Goal: Transaction & Acquisition: Book appointment/travel/reservation

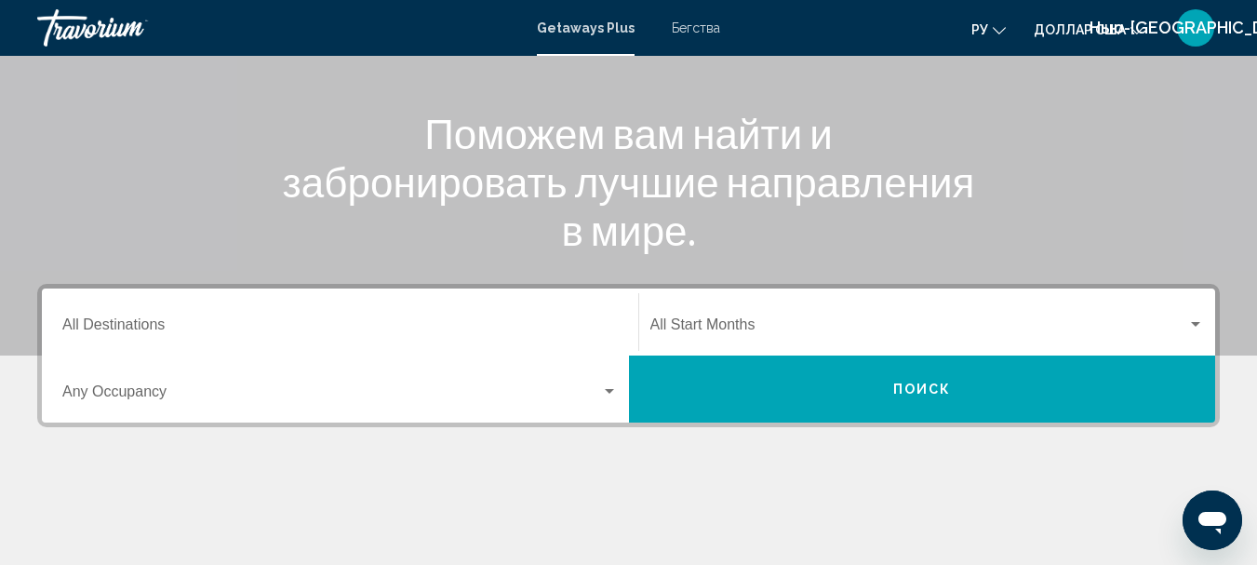
scroll to position [207, 0]
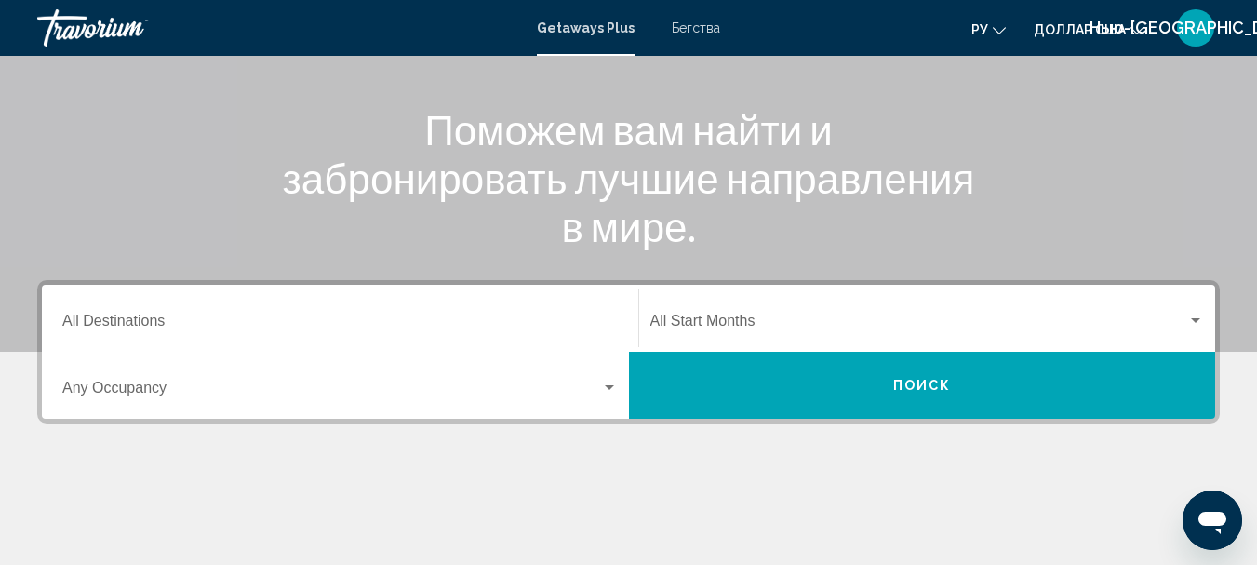
click at [69, 326] on input "Destination All Destinations" at bounding box center [340, 324] width 556 height 17
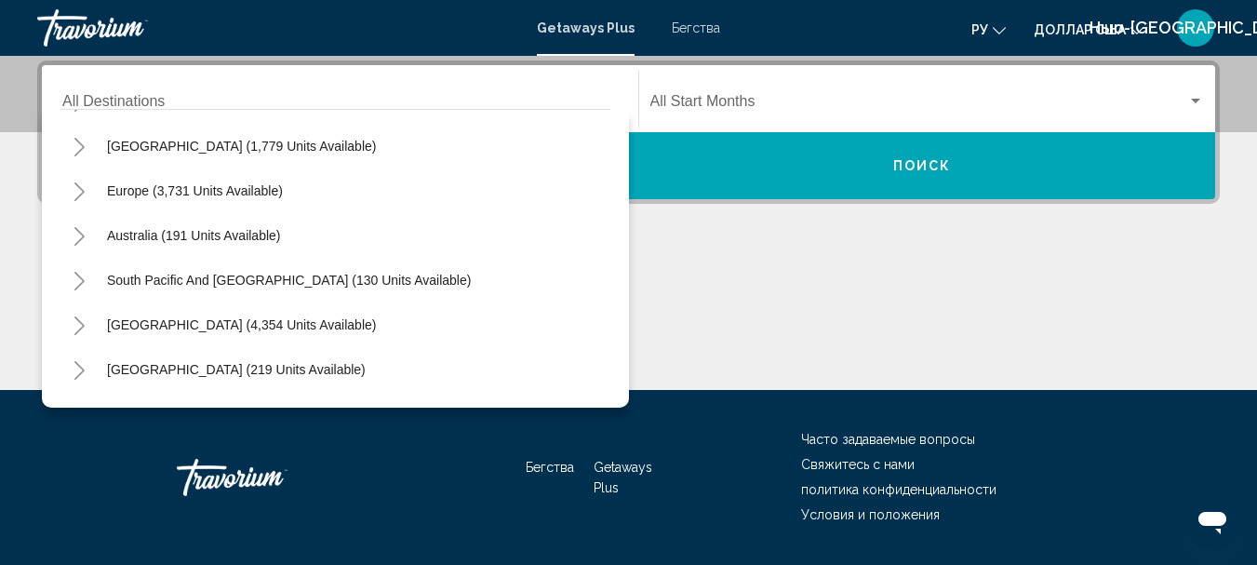
scroll to position [172, 0]
click at [77, 195] on icon "Toggle Europe (3,731 units available)" at bounding box center [80, 193] width 14 height 19
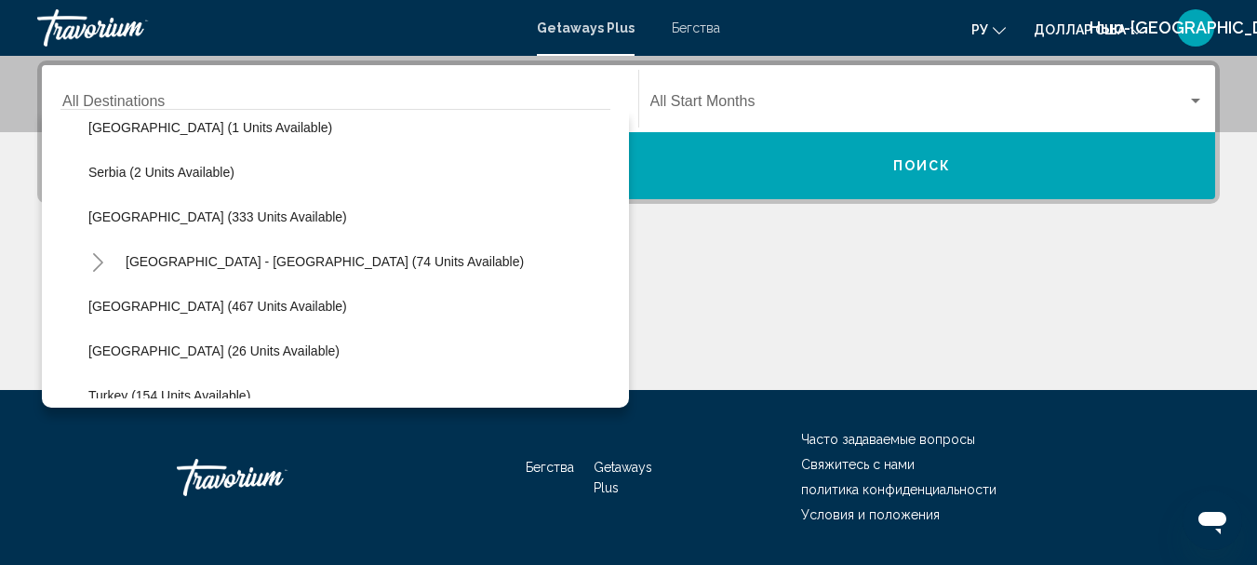
scroll to position [740, 0]
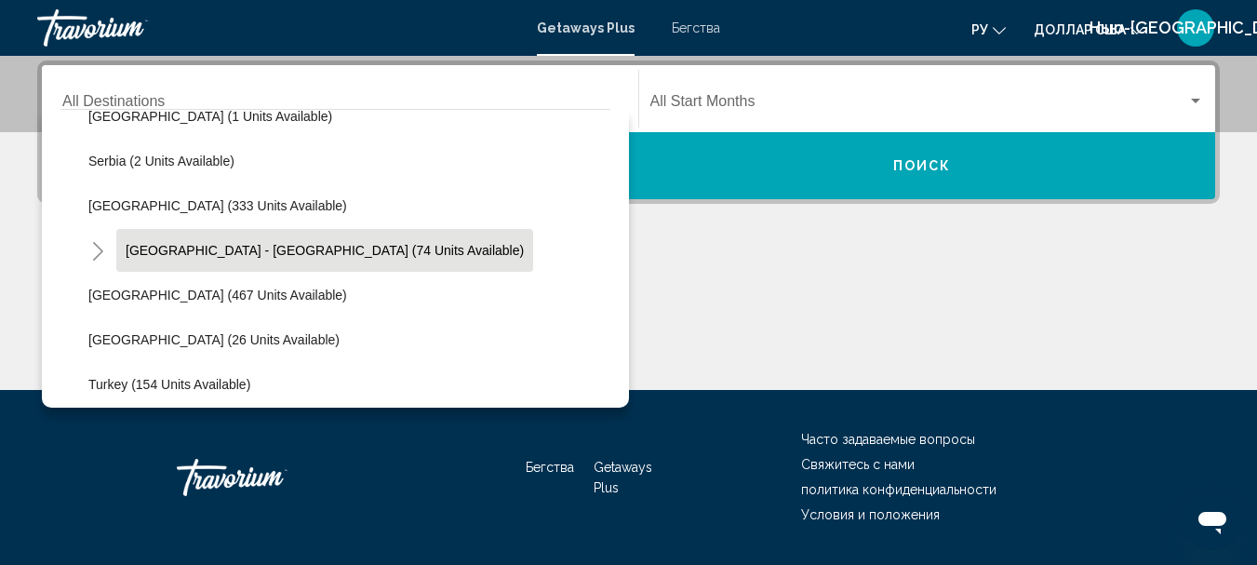
click at [229, 250] on span "[GEOGRAPHIC_DATA] - [GEOGRAPHIC_DATA] (74 units available)" at bounding box center [325, 250] width 398 height 15
type input "**********"
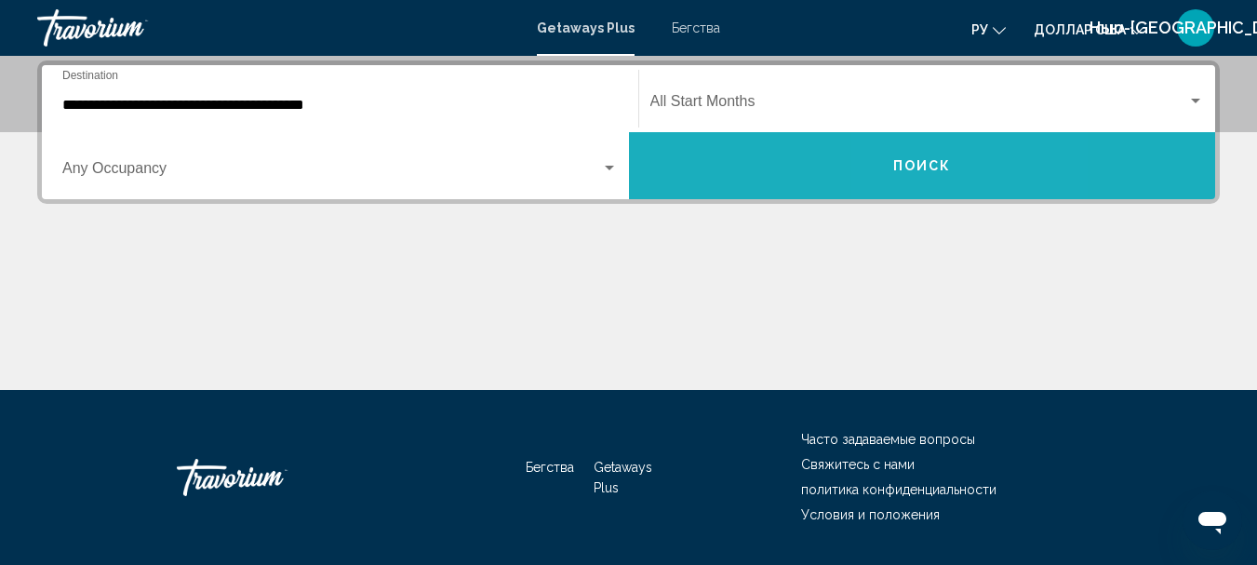
click at [916, 165] on span "Поиск" at bounding box center [923, 166] width 59 height 15
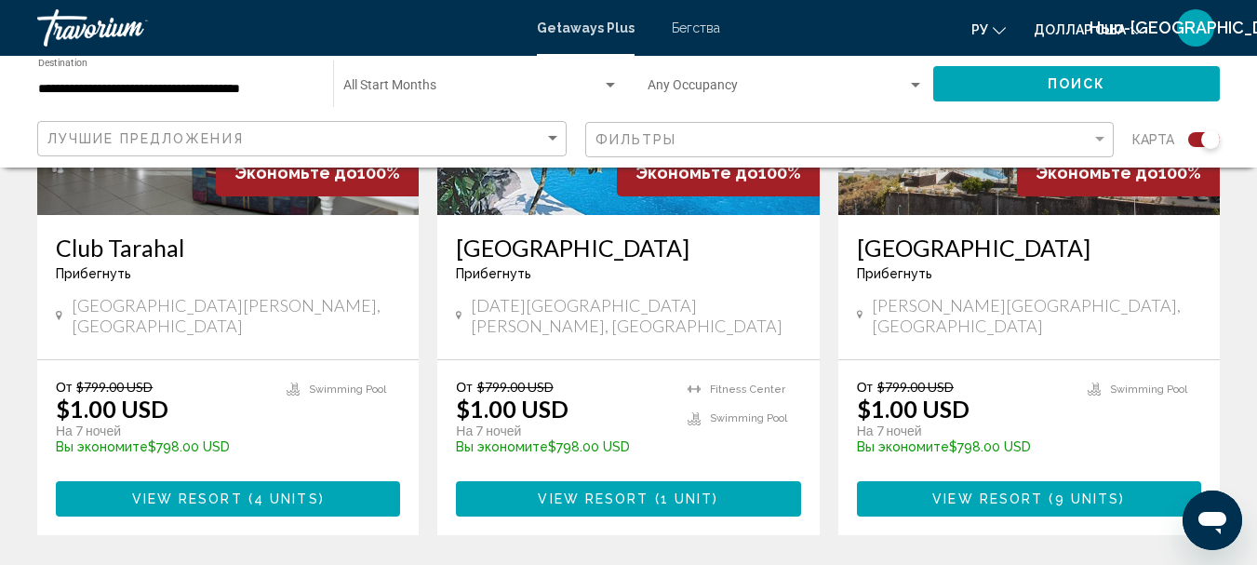
scroll to position [1571, 0]
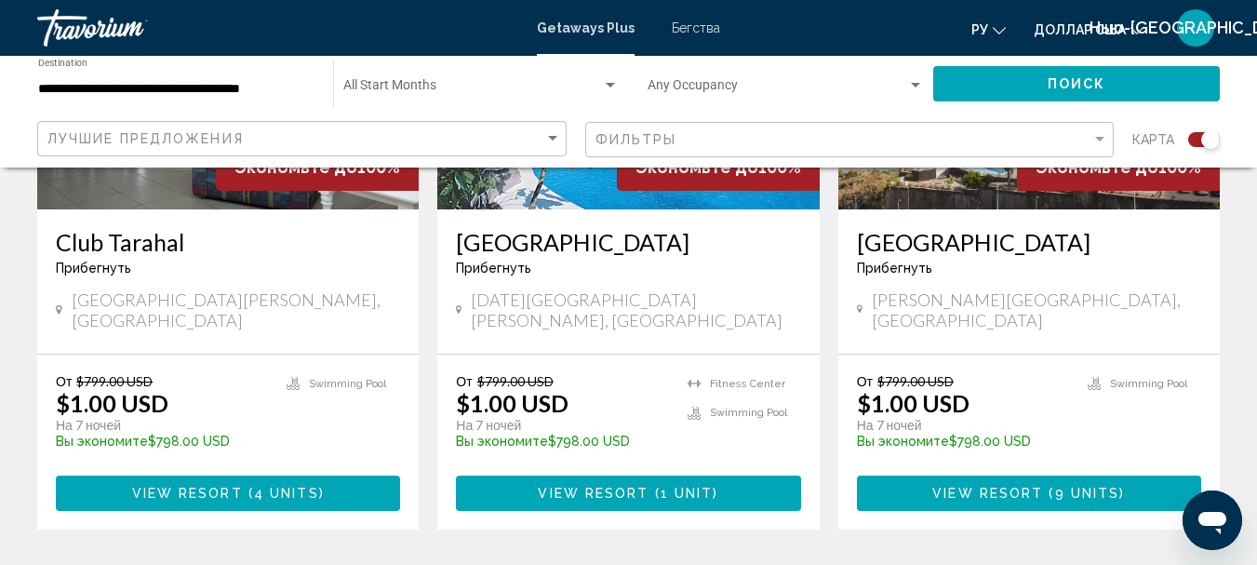
click at [668, 487] on span "1 unit" at bounding box center [687, 494] width 53 height 15
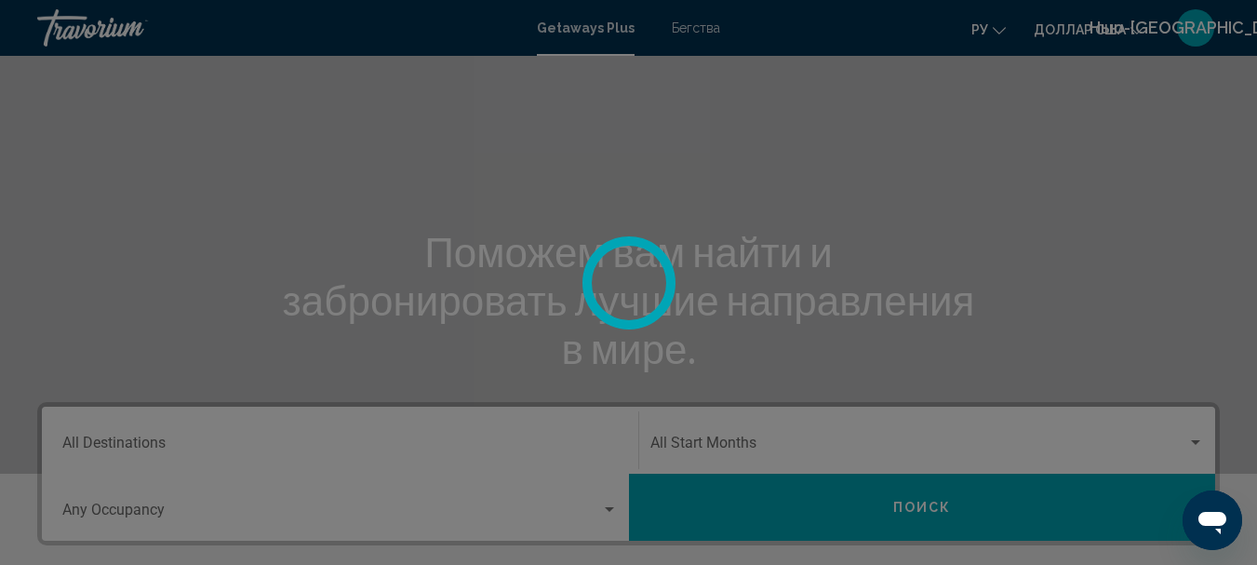
scroll to position [156, 0]
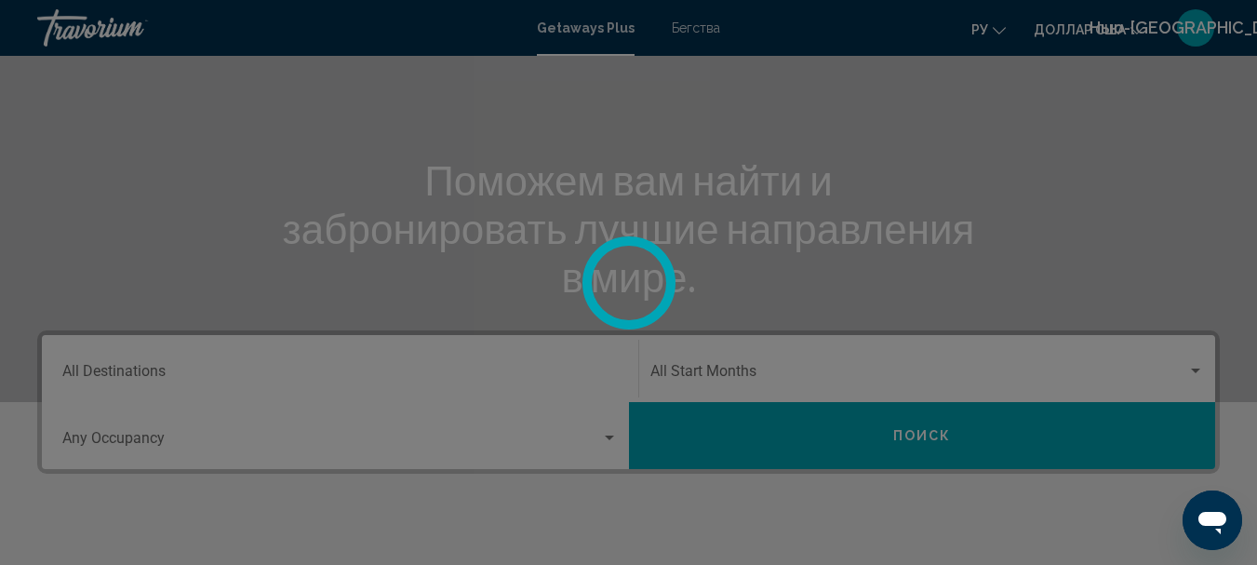
click at [105, 371] on div at bounding box center [628, 282] width 1257 height 565
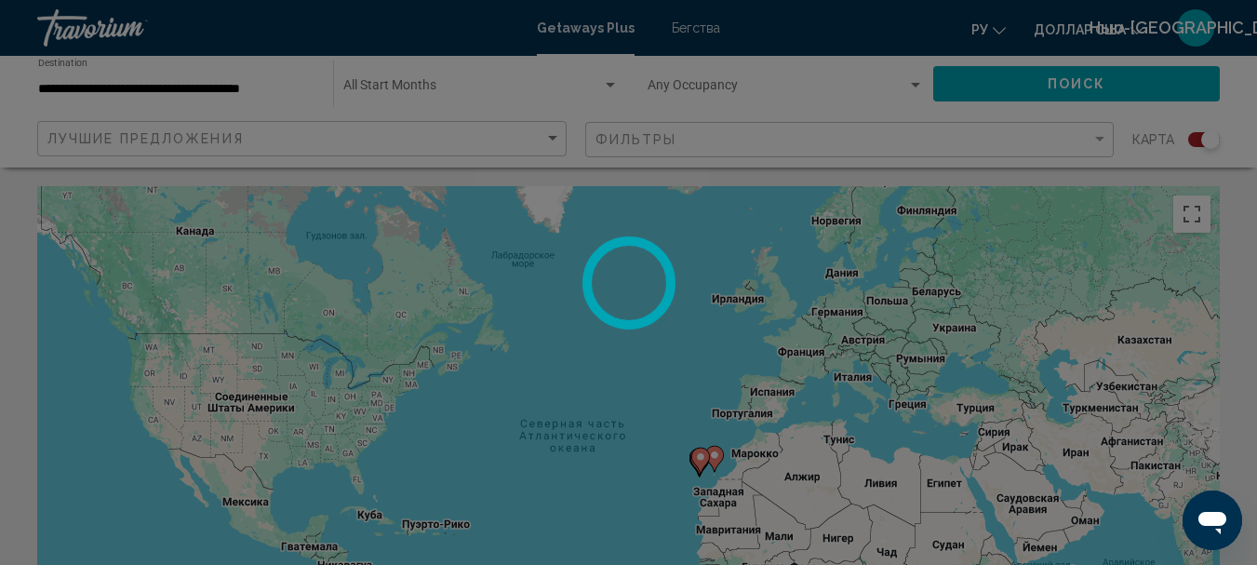
click at [686, 29] on div at bounding box center [628, 282] width 1257 height 565
click at [686, 28] on div at bounding box center [628, 282] width 1257 height 565
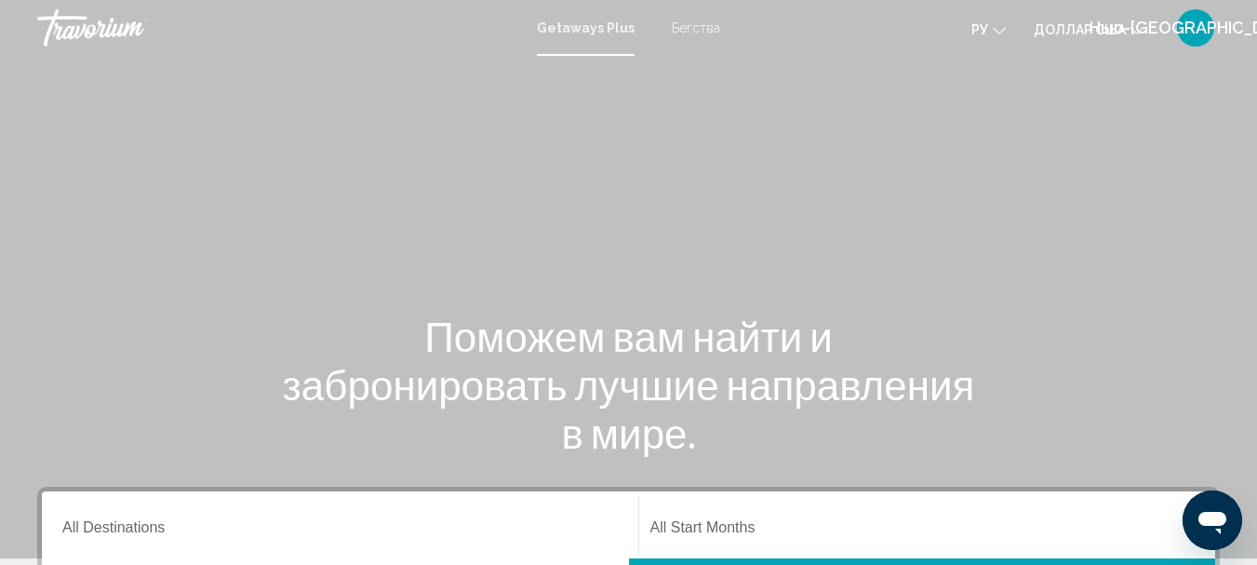
click at [692, 24] on font "Бегства" at bounding box center [696, 27] width 48 height 15
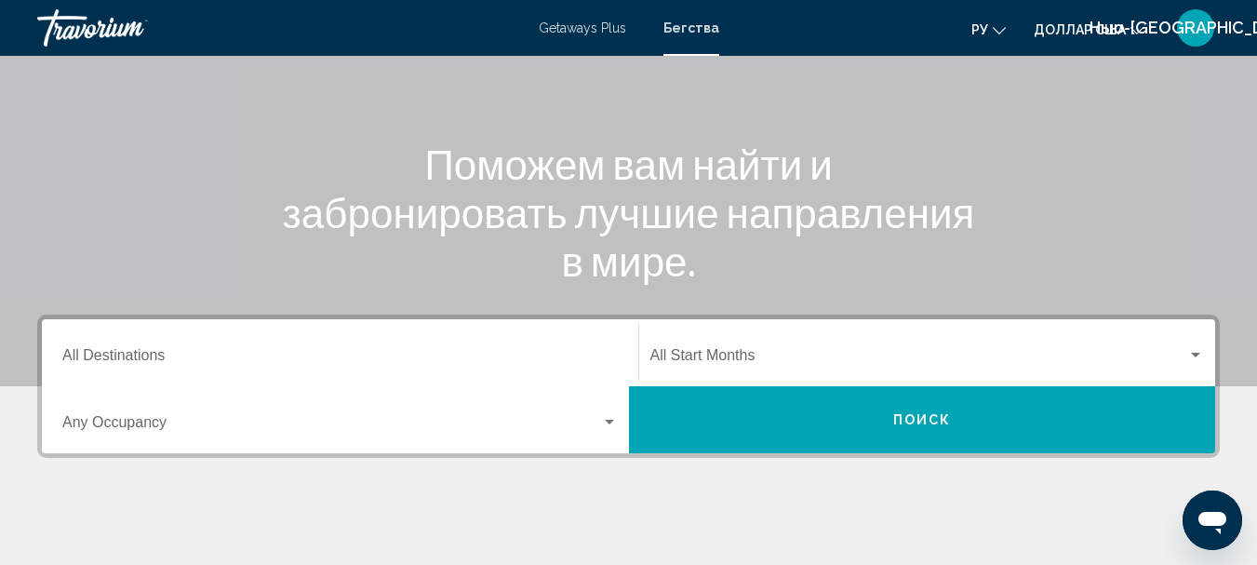
scroll to position [176, 0]
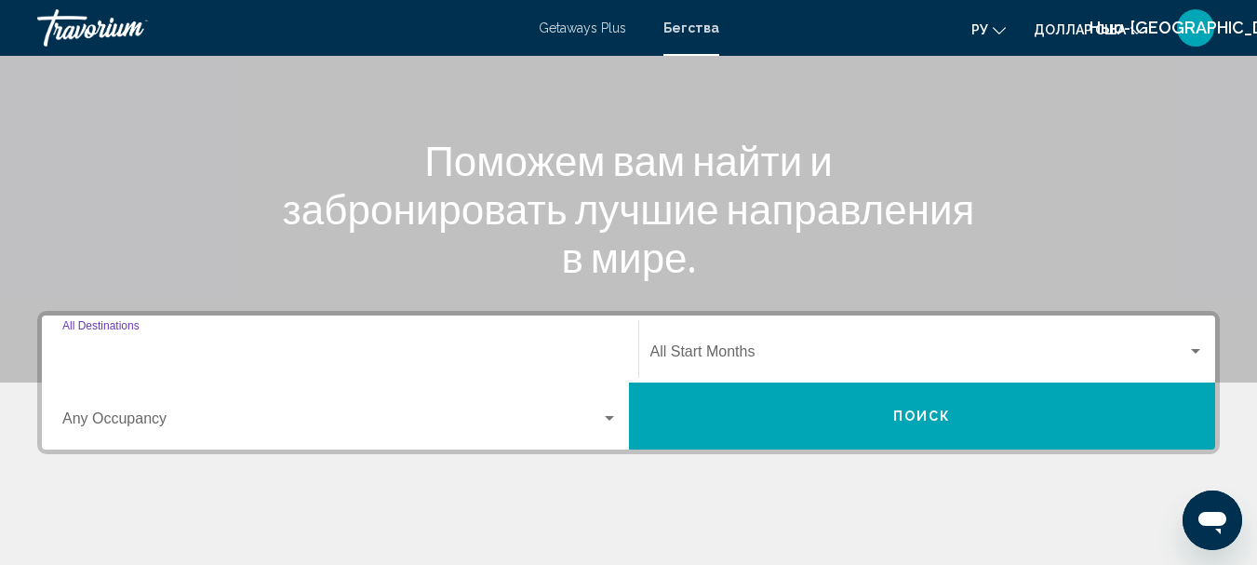
click at [104, 354] on input "Destination All Destinations" at bounding box center [340, 355] width 556 height 17
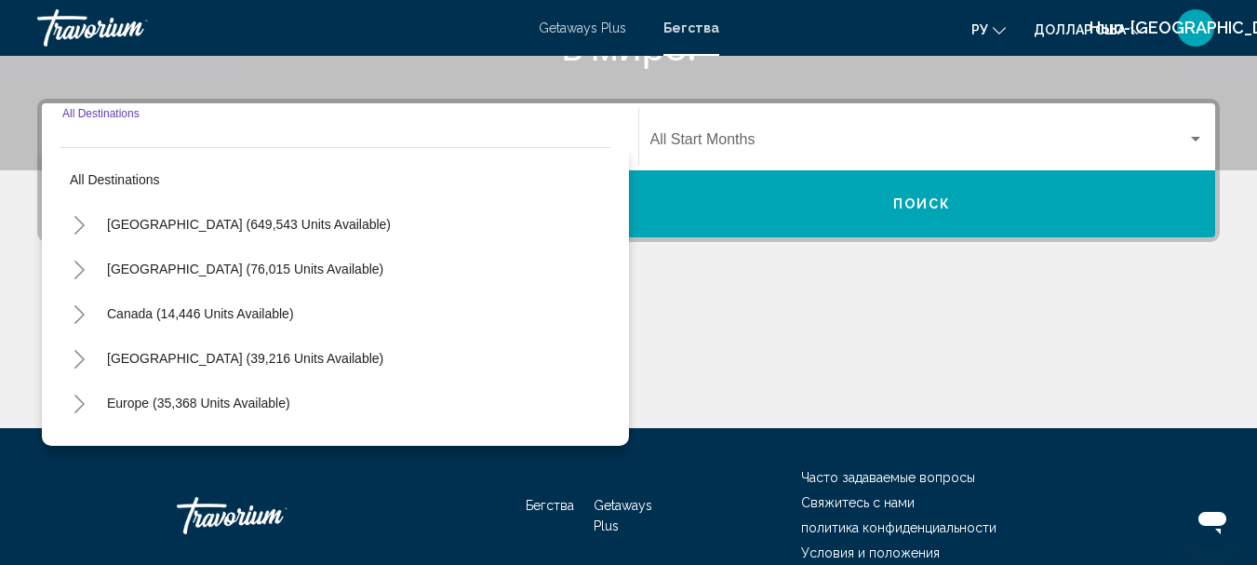
scroll to position [426, 0]
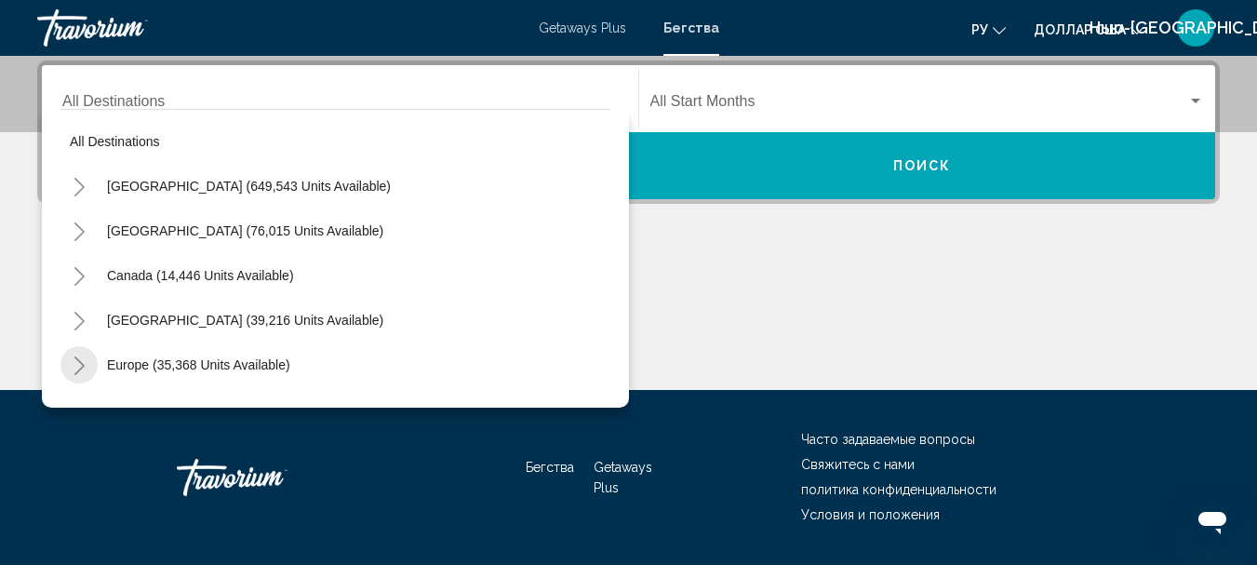
click at [77, 369] on icon "Toggle Europe (35,368 units available)" at bounding box center [80, 365] width 14 height 19
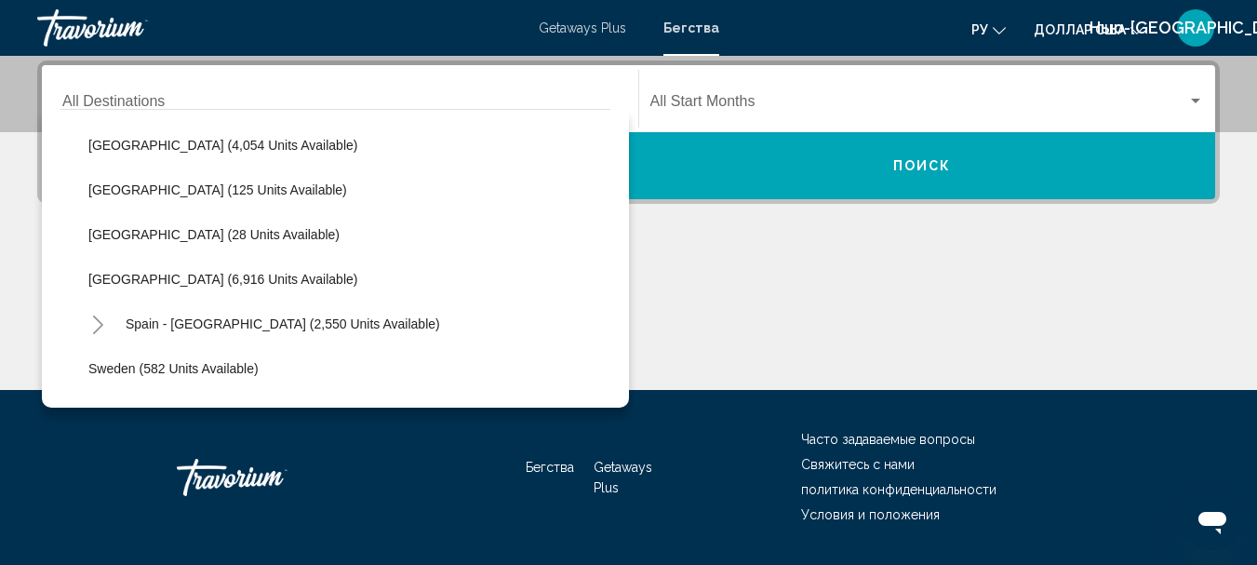
scroll to position [863, 0]
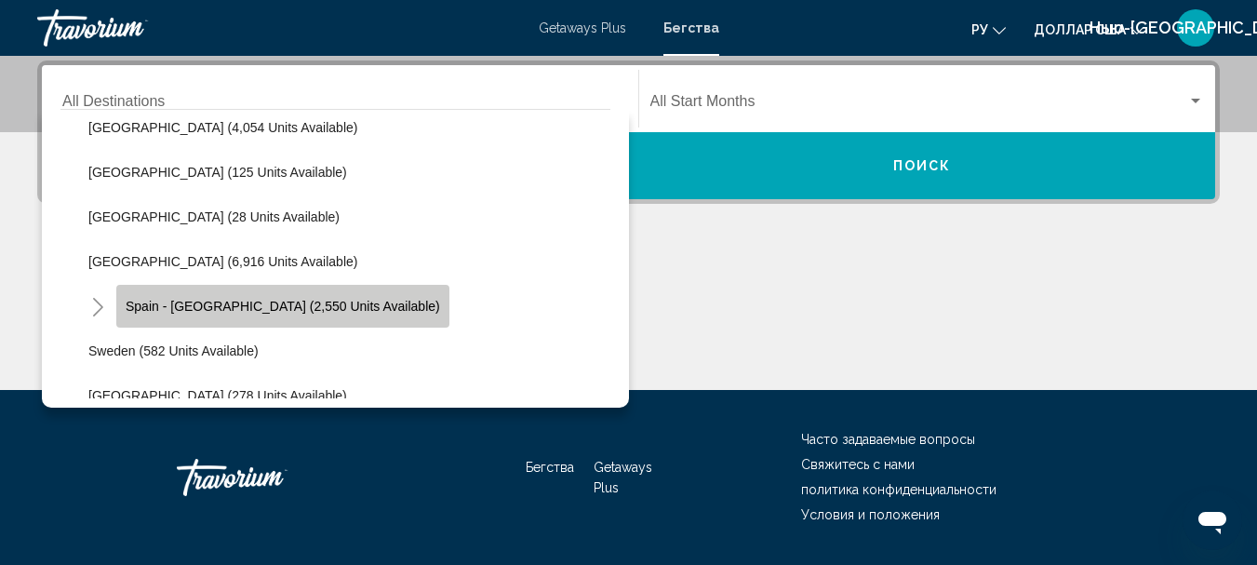
click at [305, 309] on span "Spain - Canary Islands (2,550 units available)" at bounding box center [283, 306] width 315 height 15
type input "**********"
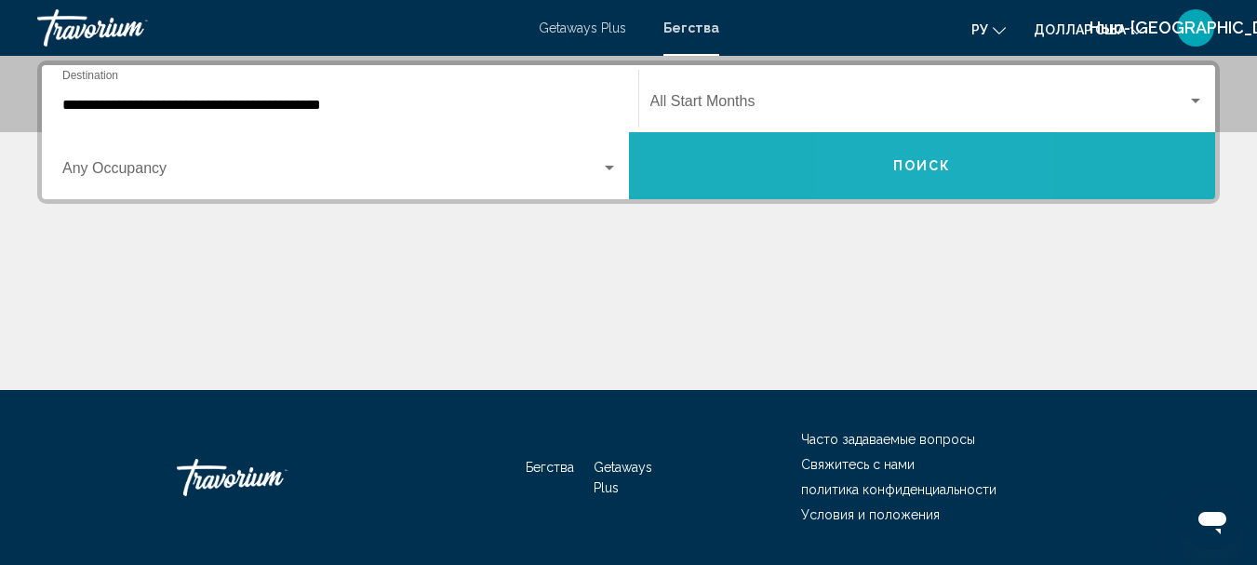
click at [899, 172] on span "Поиск" at bounding box center [923, 166] width 59 height 15
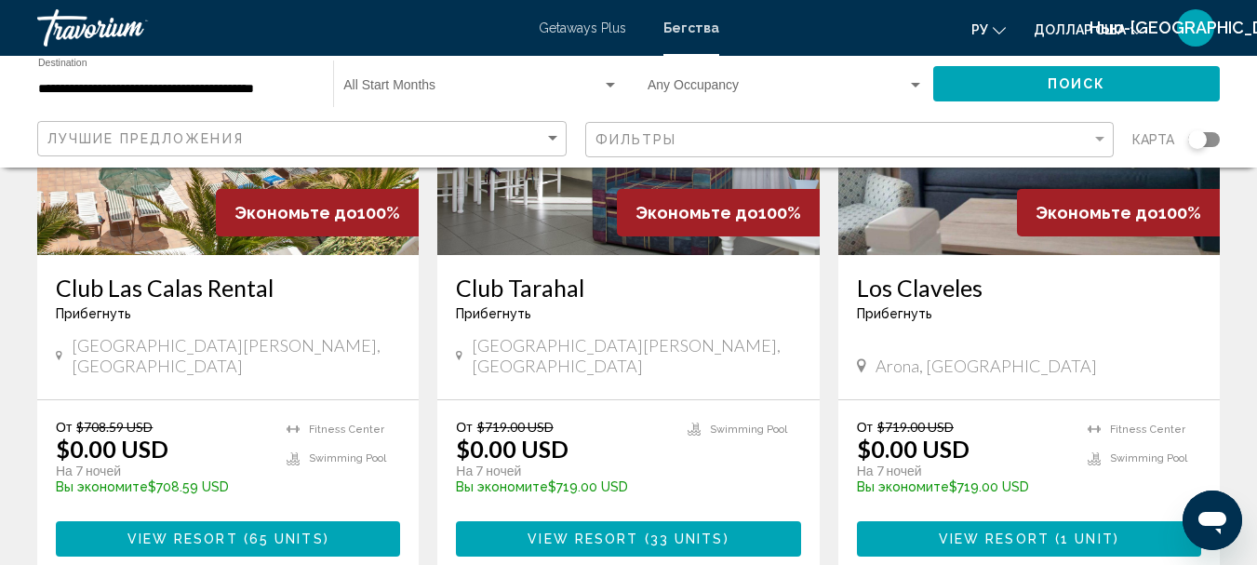
scroll to position [999, 0]
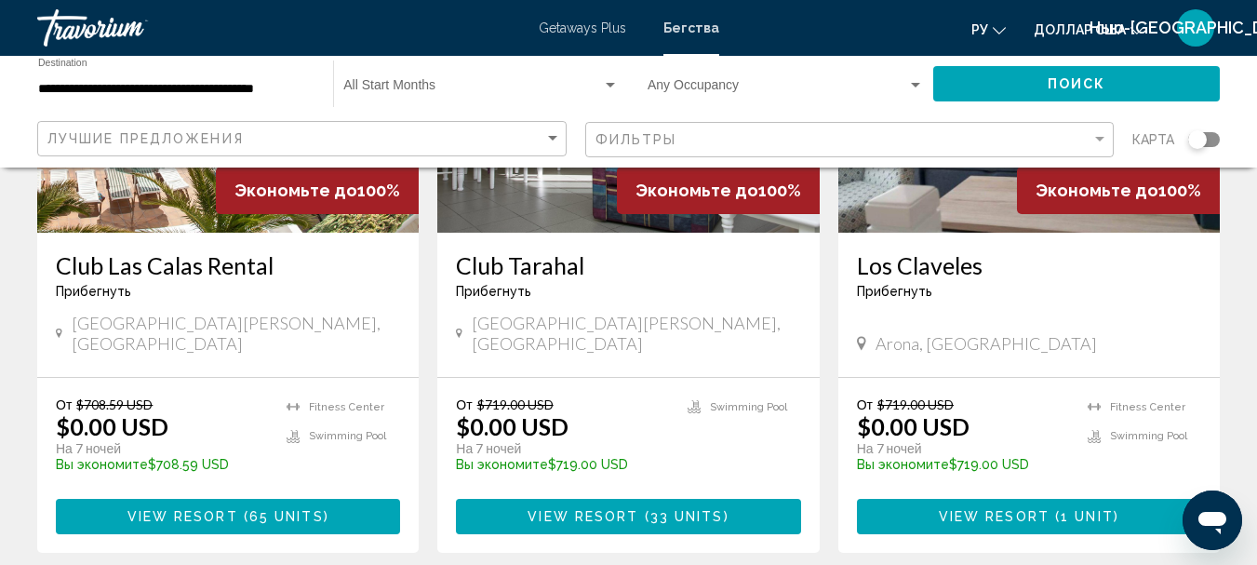
click at [236, 510] on span "View Resort" at bounding box center [183, 517] width 111 height 15
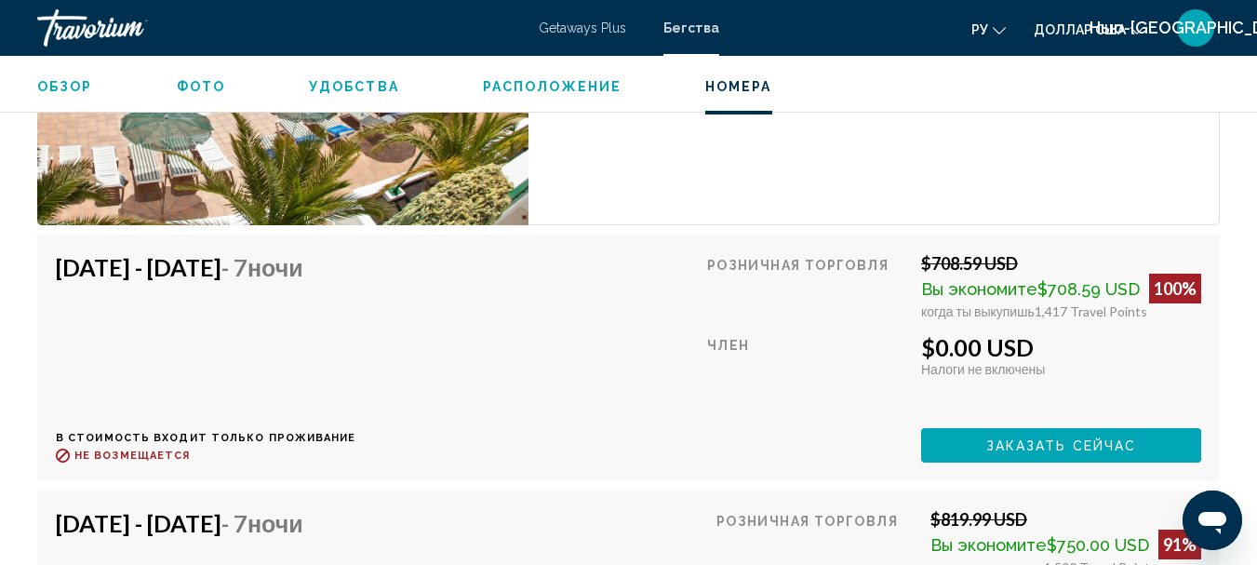
scroll to position [3809, 0]
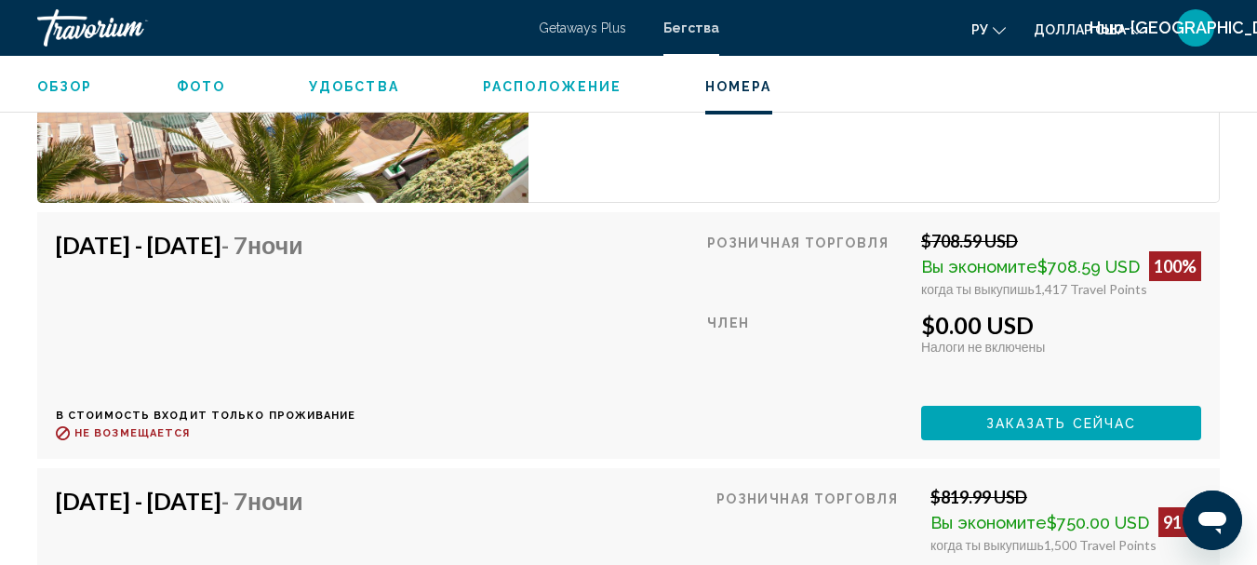
click at [1082, 415] on span "Заказать сейчас" at bounding box center [1062, 422] width 151 height 15
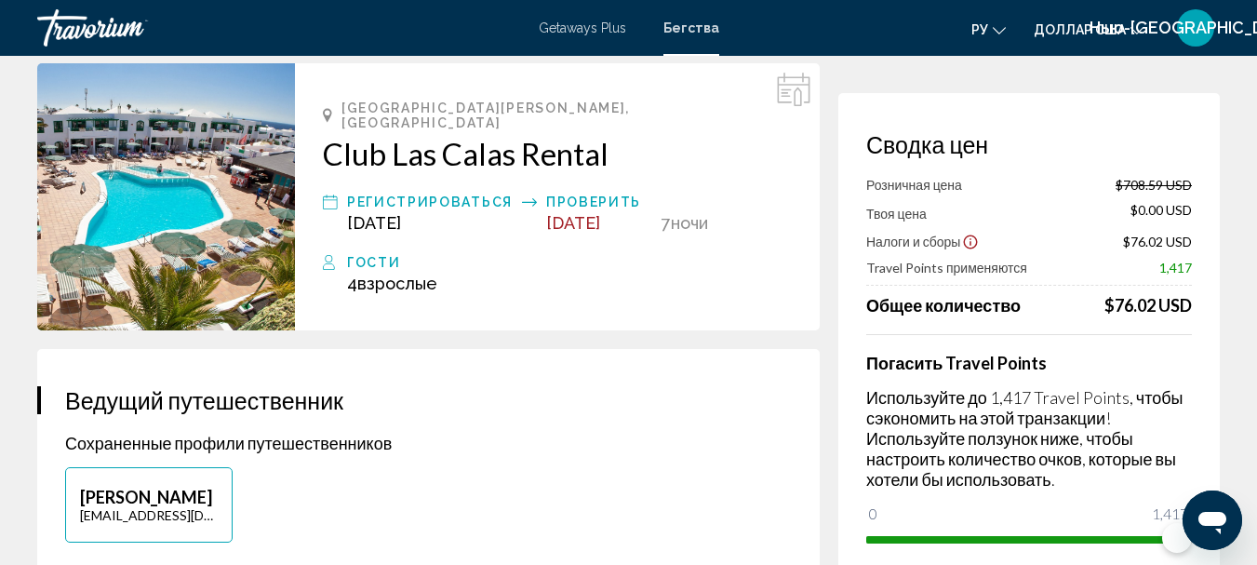
scroll to position [85, 0]
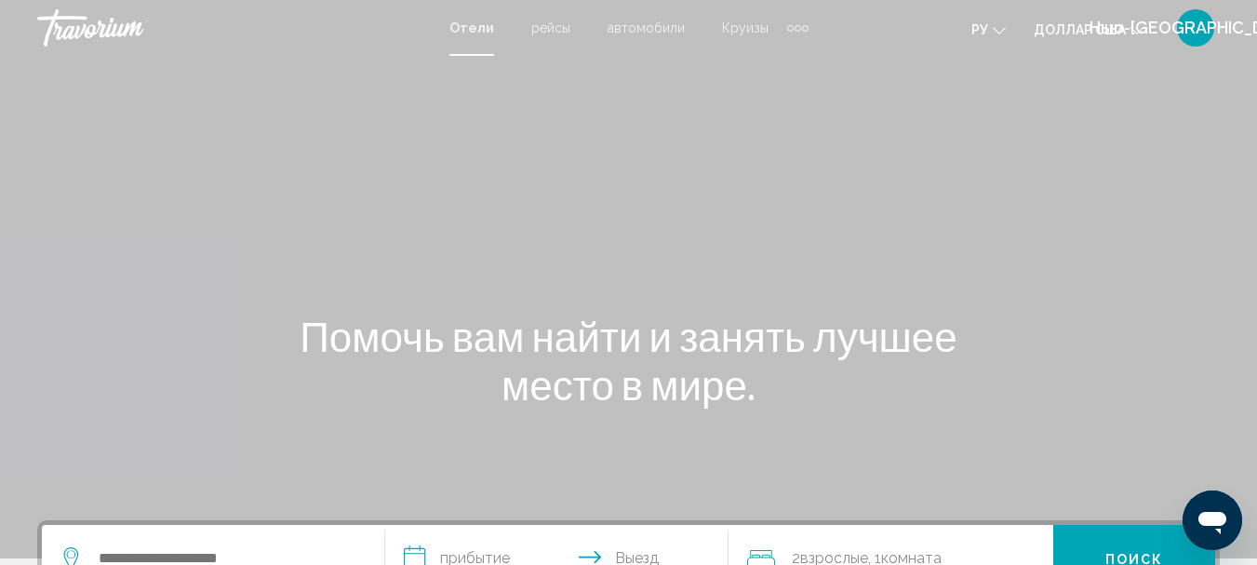
click at [546, 28] on font "рейсы" at bounding box center [550, 27] width 39 height 15
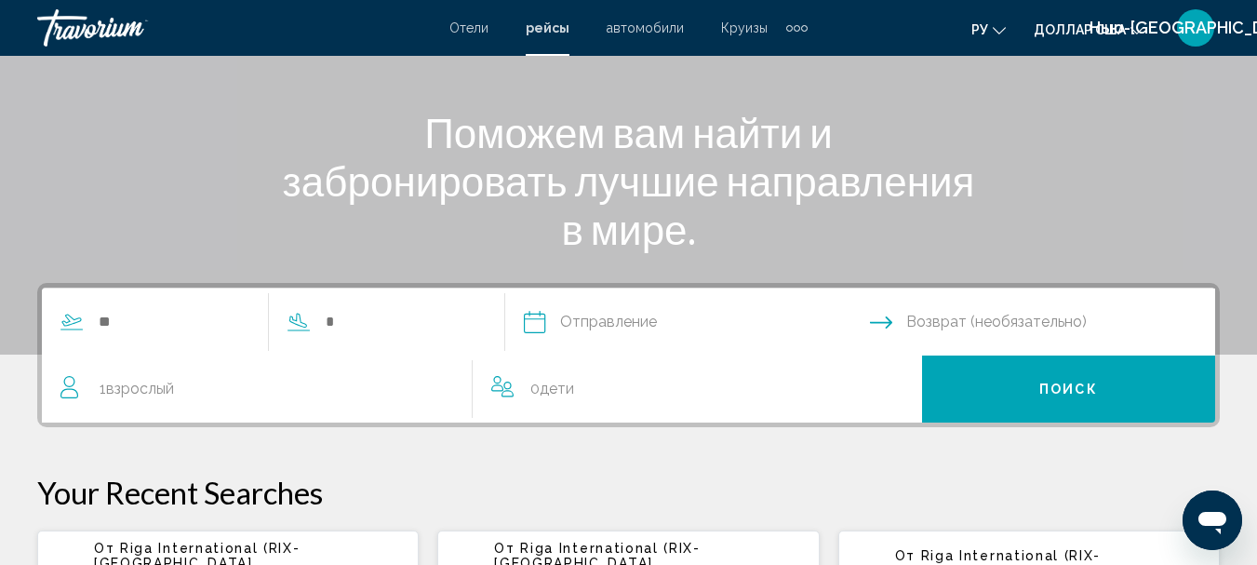
scroll to position [202, 0]
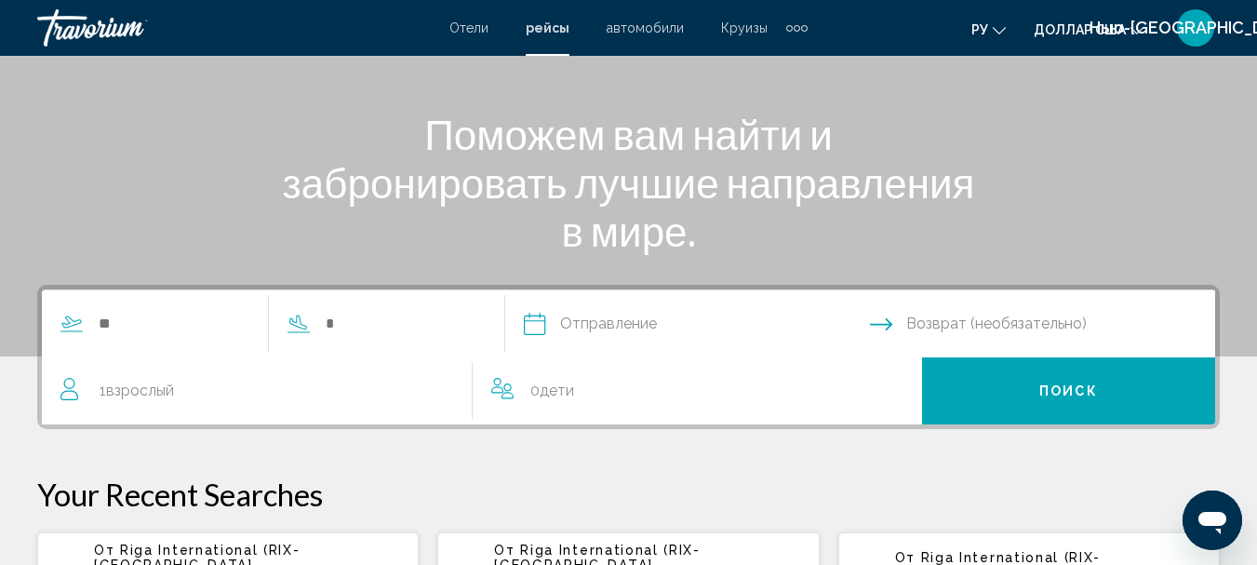
click at [645, 29] on font "автомобили" at bounding box center [645, 27] width 77 height 15
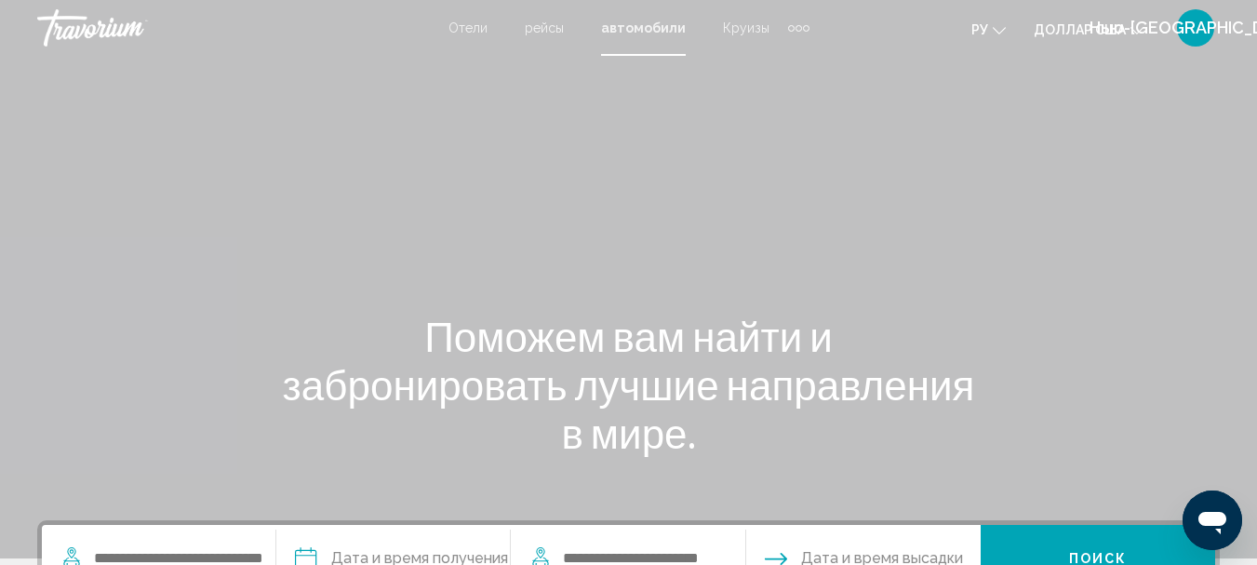
click at [737, 30] on font "Круизы" at bounding box center [746, 27] width 47 height 15
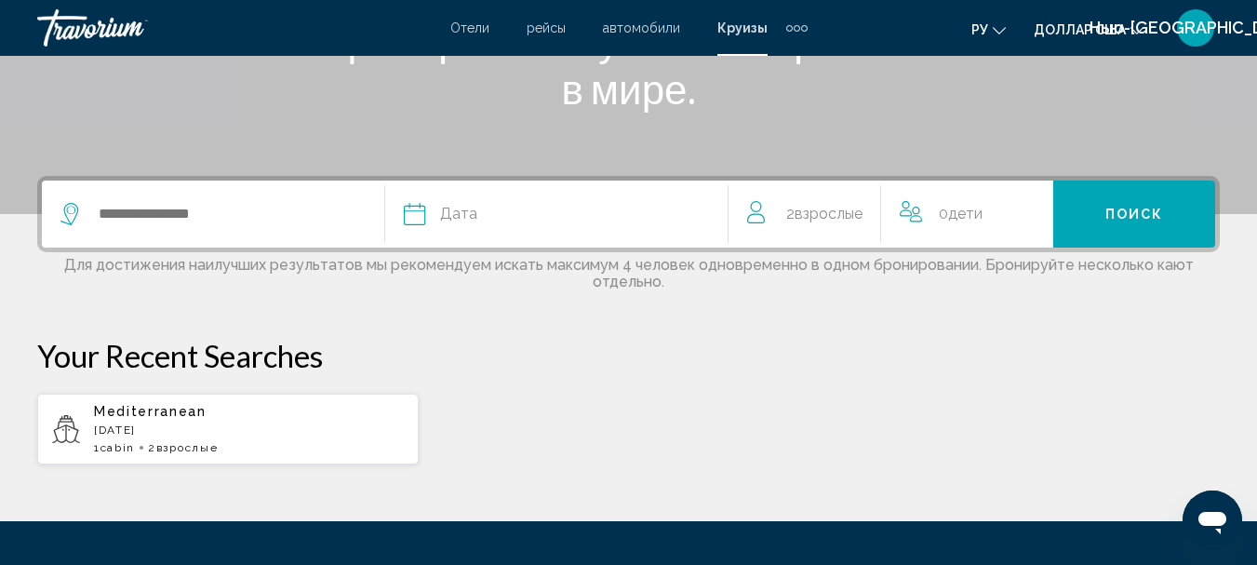
scroll to position [368, 0]
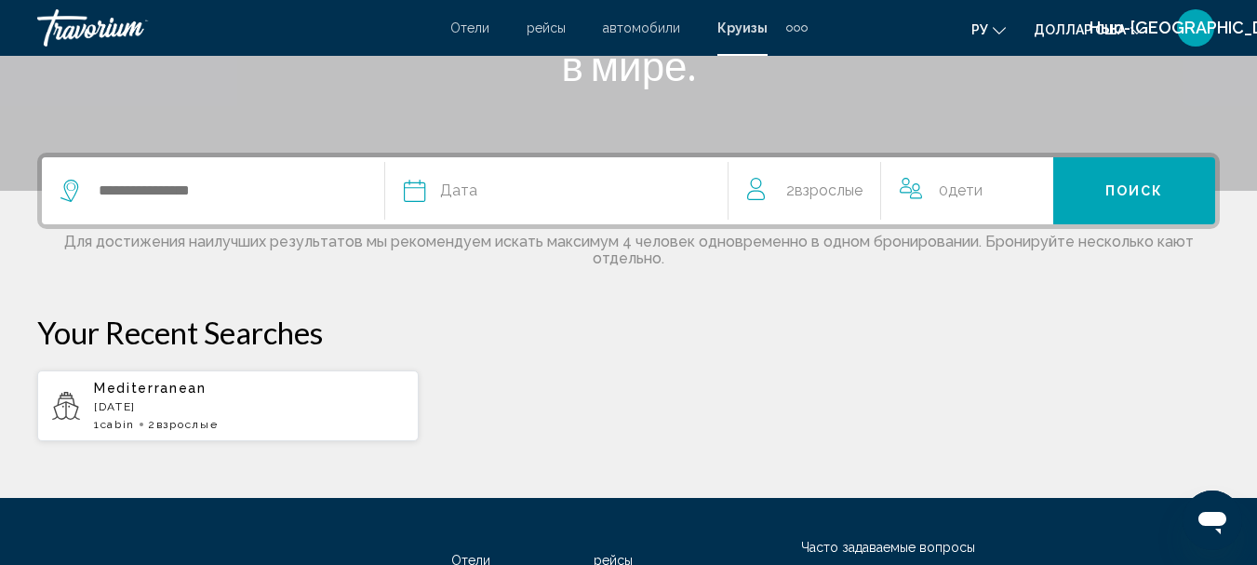
click at [121, 390] on span "Mediterranean" at bounding box center [150, 388] width 113 height 15
type input "**********"
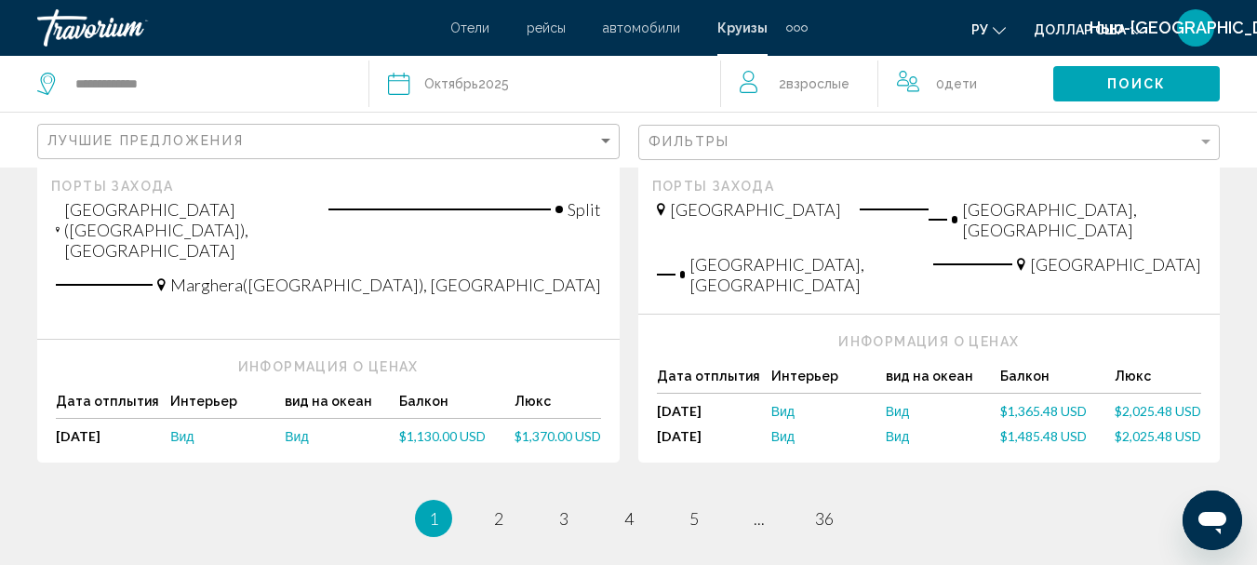
scroll to position [2165, 0]
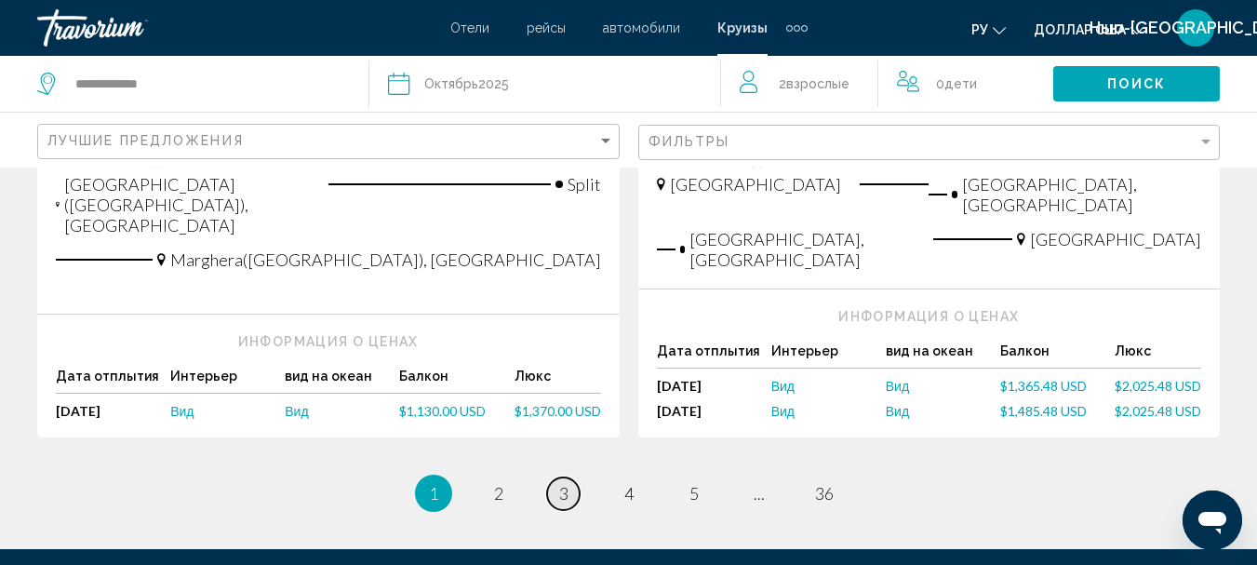
click at [563, 483] on span "3" at bounding box center [563, 493] width 9 height 20
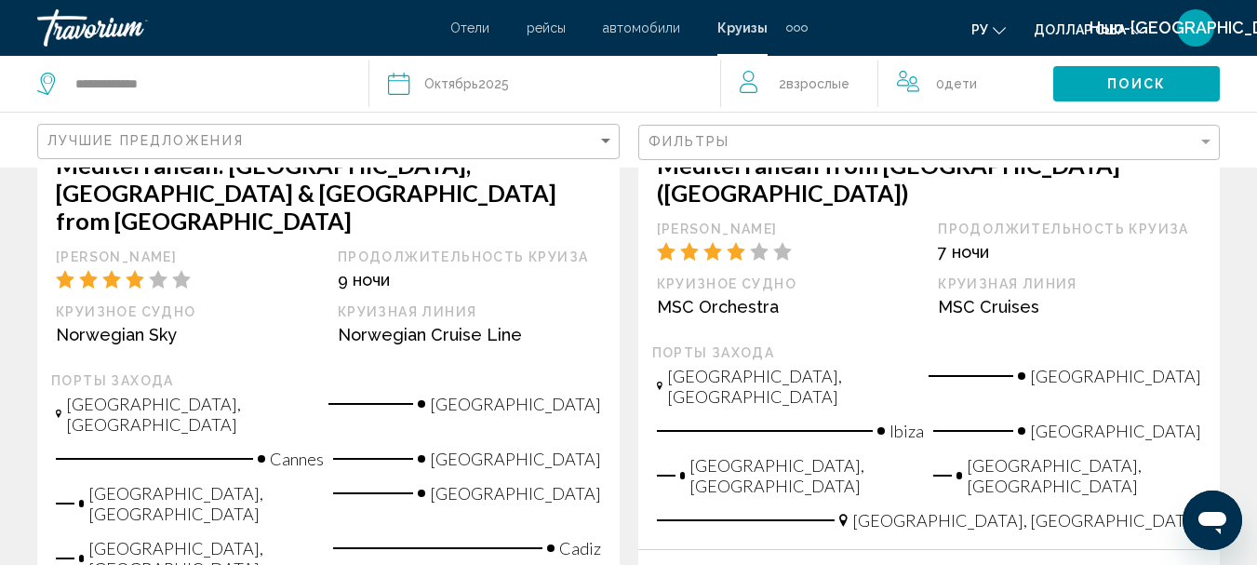
scroll to position [180, 0]
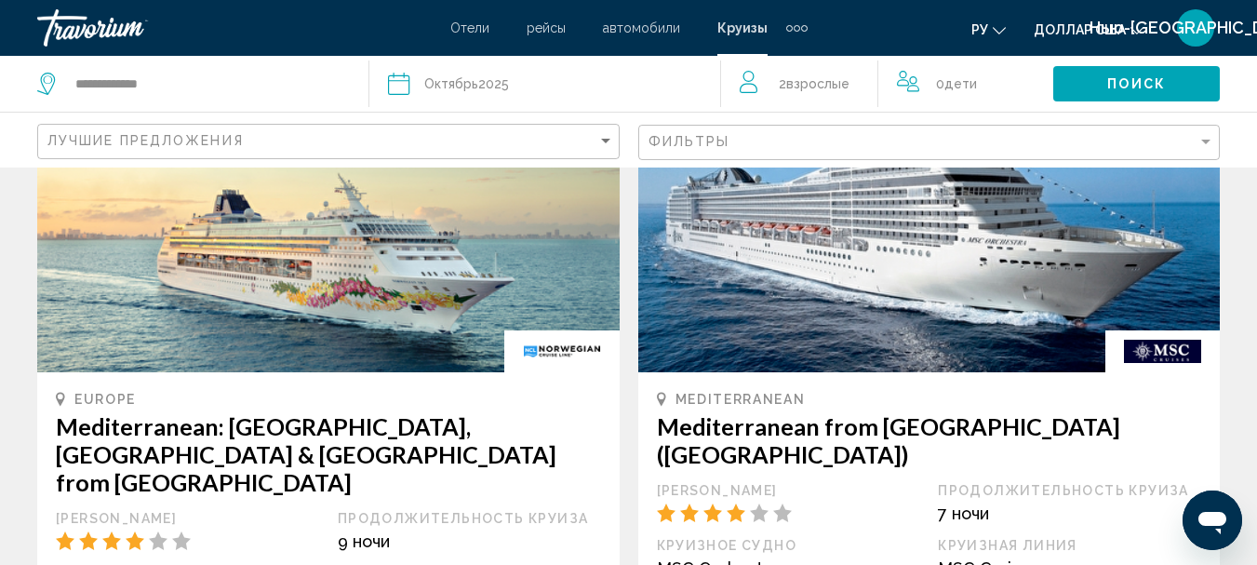
click at [787, 27] on div "Дополнительные элементы навигации" at bounding box center [789, 28] width 7 height 7
click at [762, 62] on font "деятельность" at bounding box center [751, 62] width 84 height 15
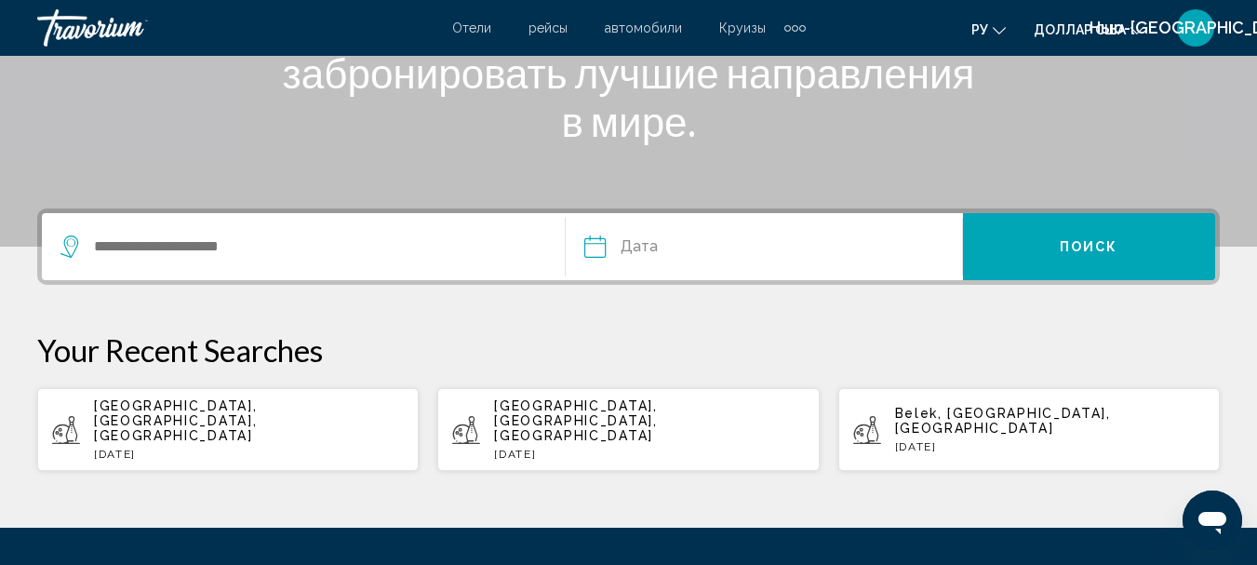
scroll to position [322, 0]
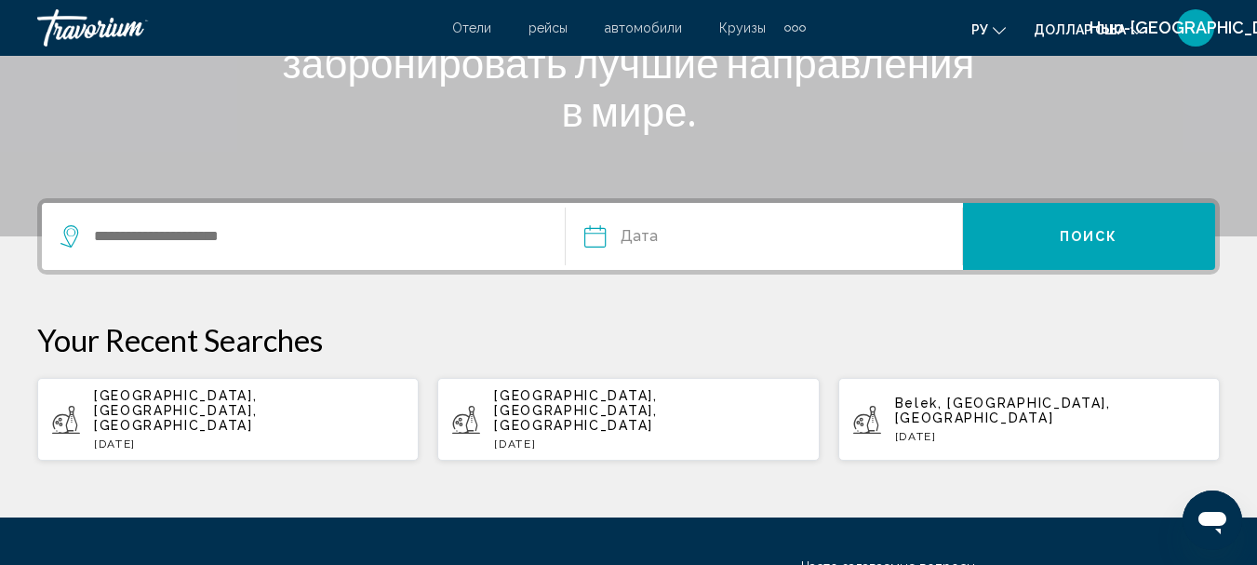
click at [216, 399] on span "Paris, Île-de-France, France" at bounding box center [175, 410] width 163 height 45
type input "**********"
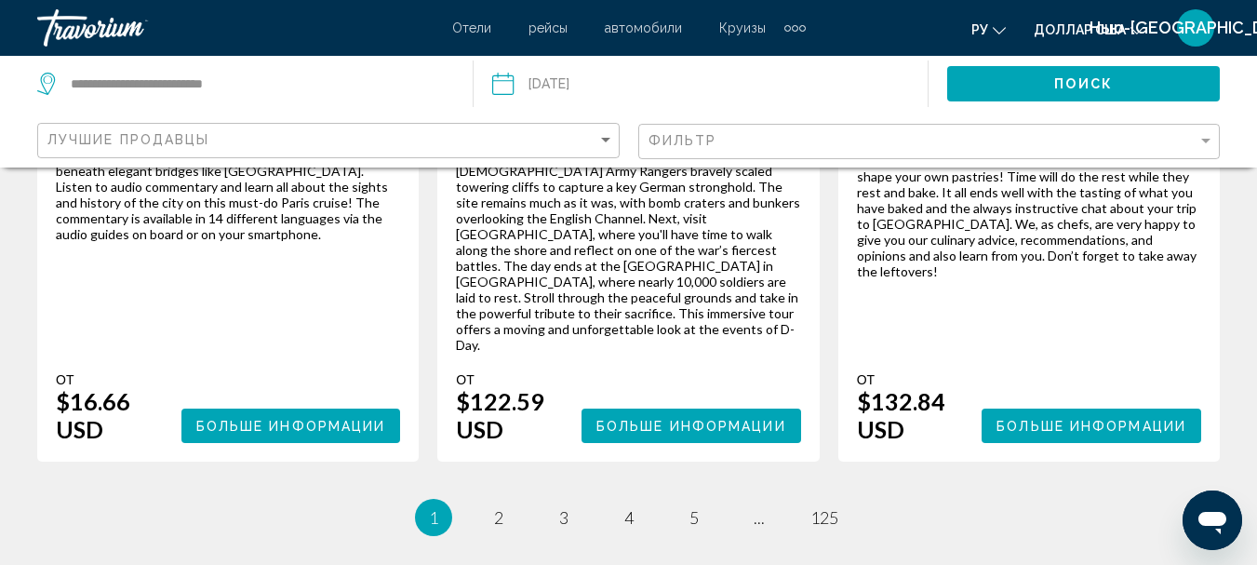
scroll to position [3377, 0]
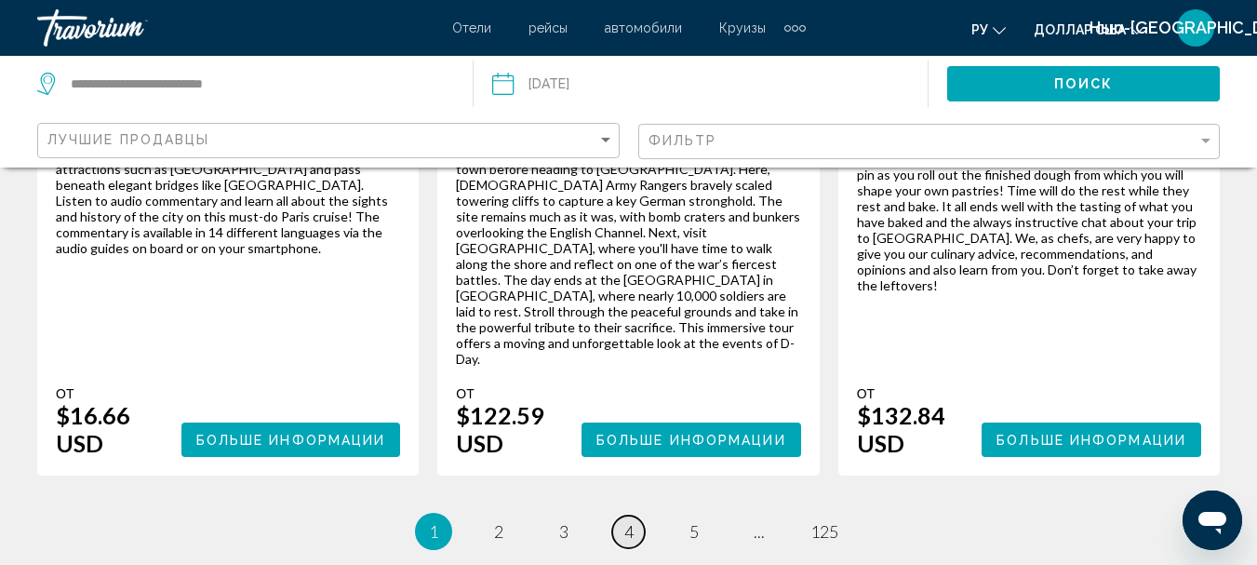
click at [629, 521] on span "4" at bounding box center [629, 531] width 9 height 20
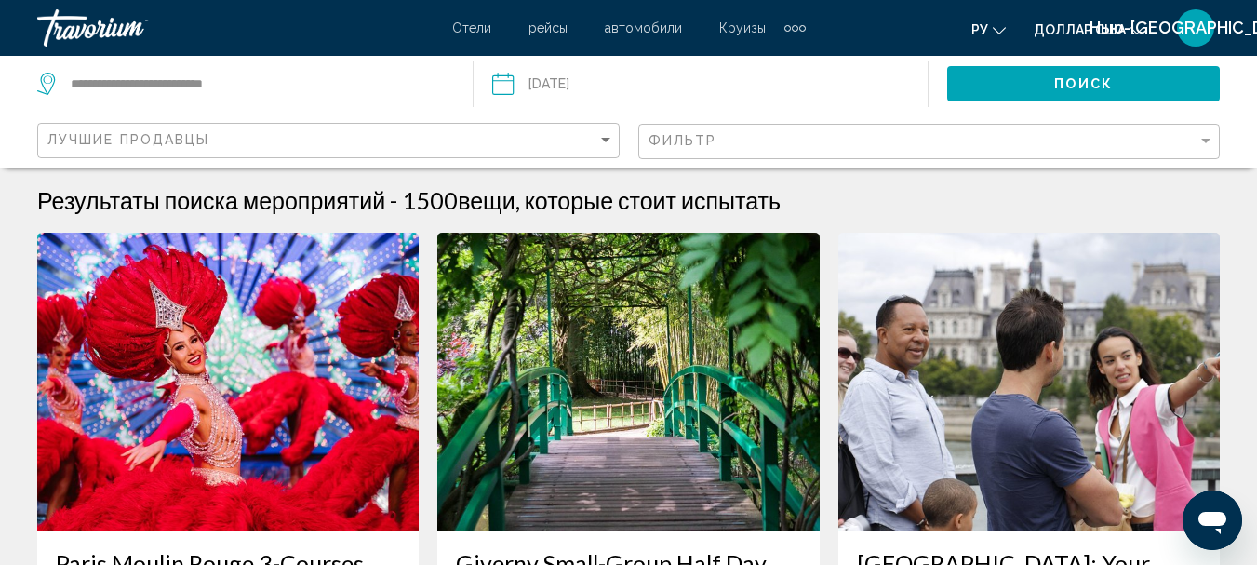
click at [472, 29] on font "Отели" at bounding box center [471, 27] width 39 height 15
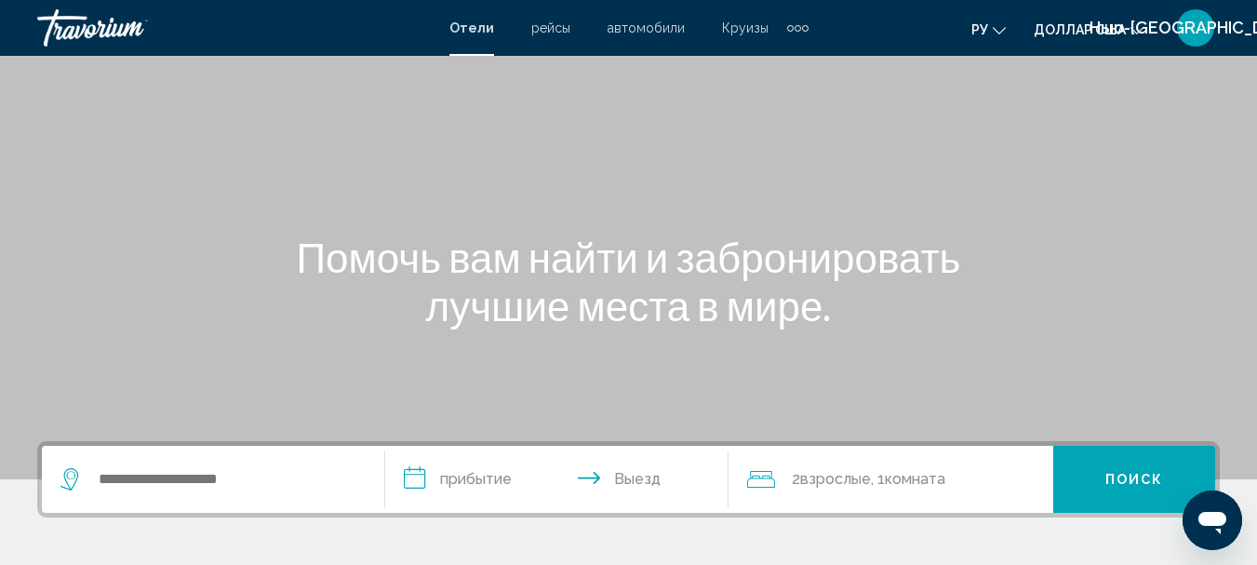
scroll to position [89, 0]
